Goal: Information Seeking & Learning: Learn about a topic

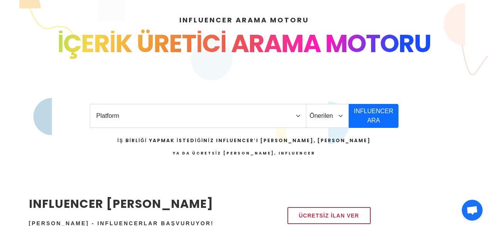
scroll to position [111, 0]
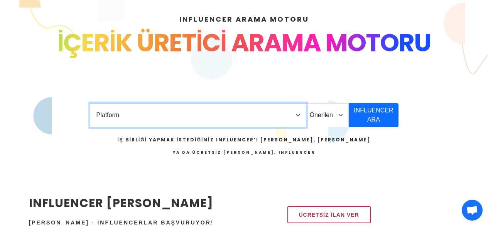
click at [129, 112] on select "Platform Instagram Facebook Youtube Tiktok Twitter Twitch" at bounding box center [198, 115] width 216 height 24
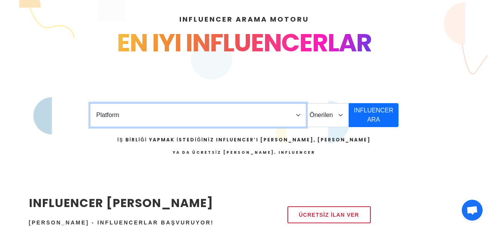
select select "1"
click at [90, 103] on select "Platform Instagram Facebook Youtube Tiktok Twitter Twitch" at bounding box center [198, 115] width 216 height 24
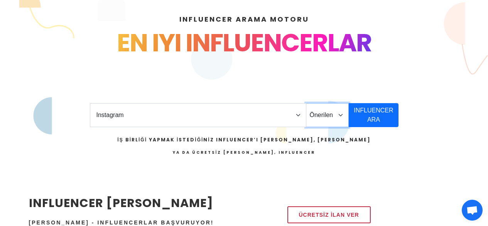
click at [333, 104] on select "Önerilen Influencerlar Aile & Çocuk & Ebeveyn Alışveriş & Giyim & Aksesuar Arab…" at bounding box center [327, 115] width 43 height 24
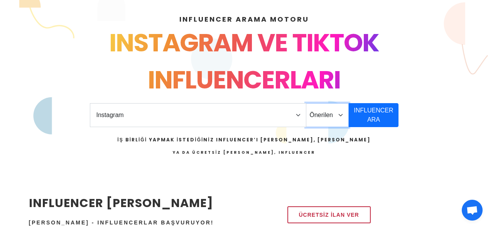
select select "3"
click at [306, 103] on select "Önerilen Influencerlar Aile & Çocuk & Ebeveyn Alışveriş & Giyim & Aksesuar Arab…" at bounding box center [327, 115] width 43 height 24
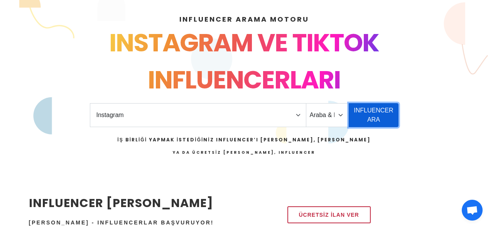
click at [369, 124] on button "INFLUENCER ARA" at bounding box center [373, 115] width 49 height 24
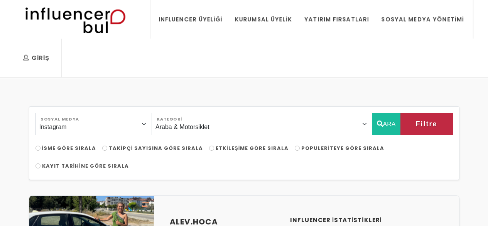
select select "3"
